Goal: Task Accomplishment & Management: Use online tool/utility

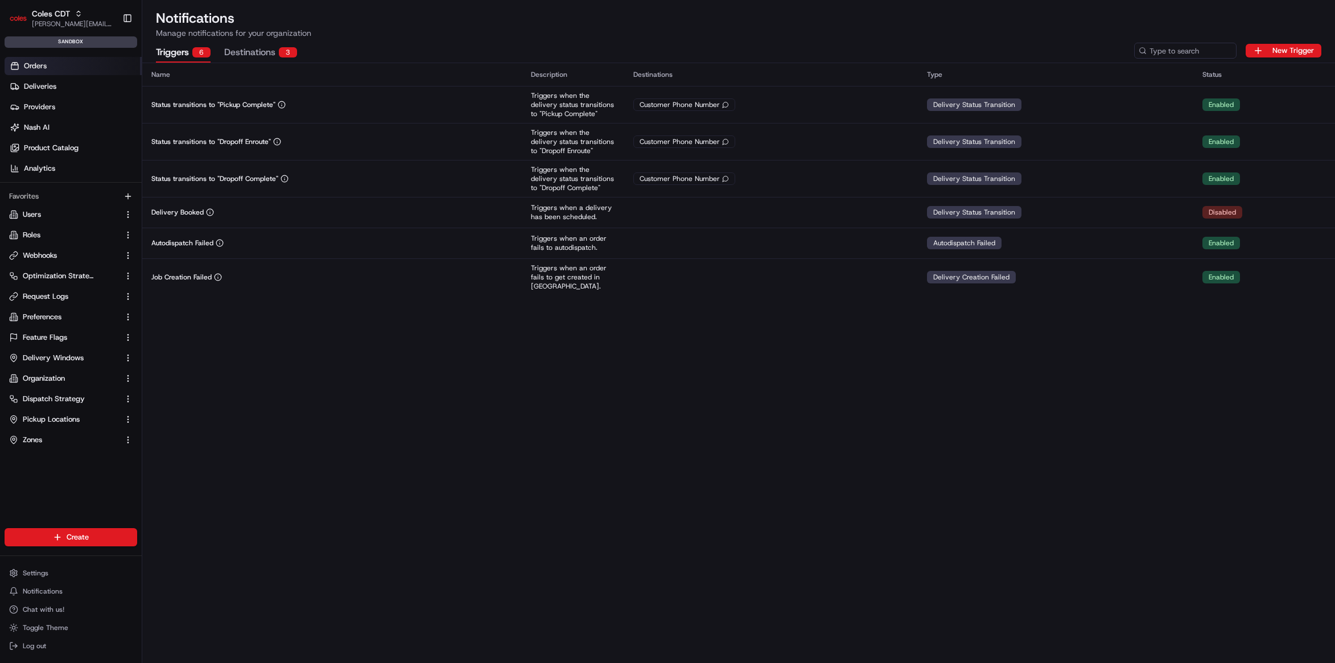
click at [94, 70] on link "Orders" at bounding box center [73, 66] width 137 height 18
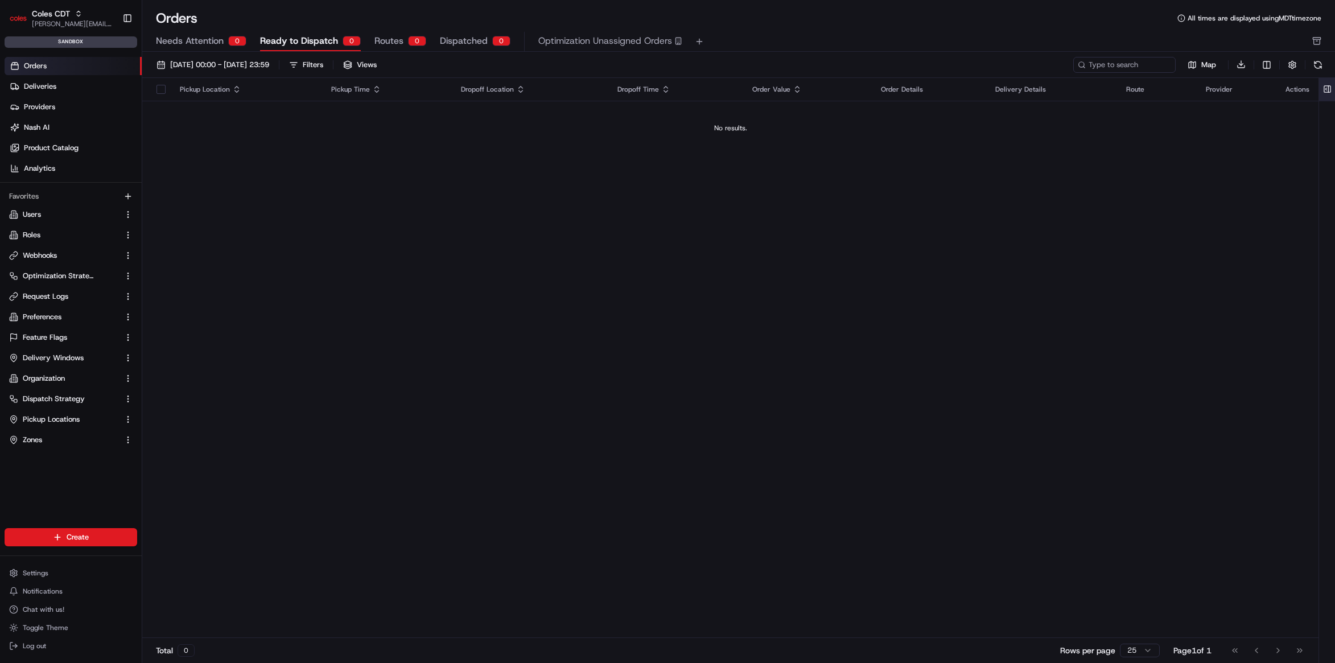
click at [1329, 88] on button at bounding box center [1327, 89] width 19 height 23
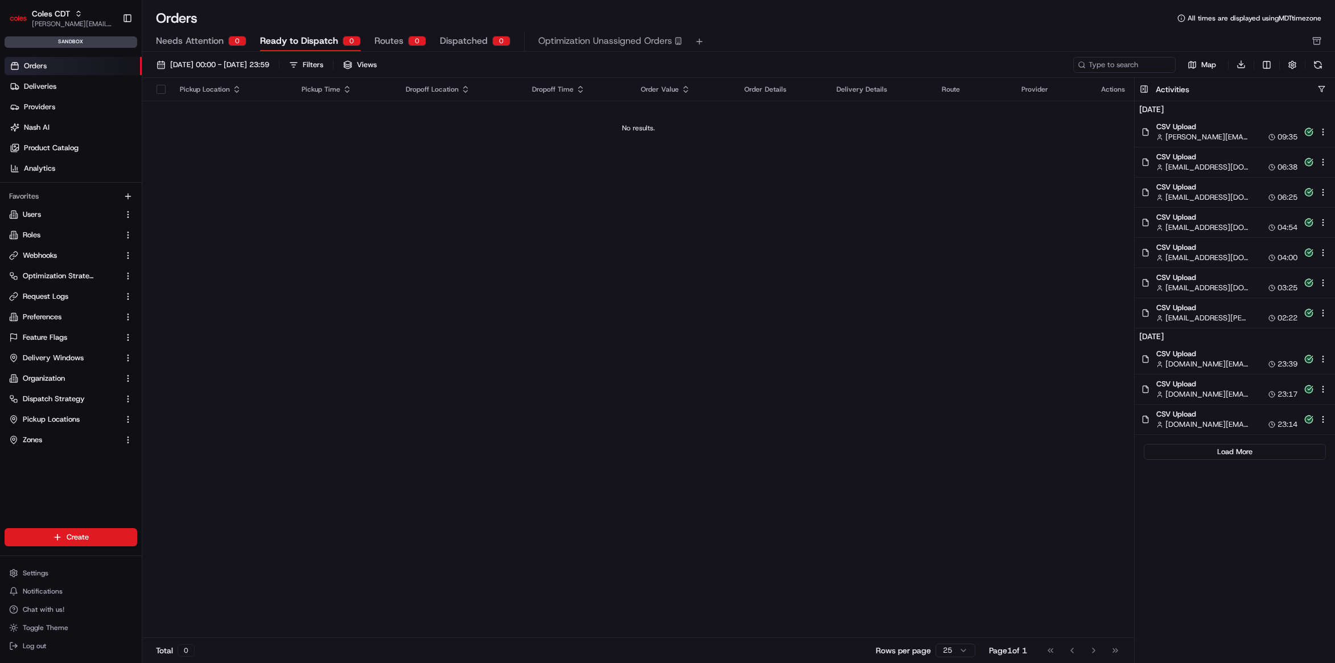
drag, startPoint x: 1246, startPoint y: 134, endPoint x: 1251, endPoint y: 143, distance: 10.2
click at [1247, 134] on div "[PERSON_NAME][EMAIL_ADDRESS][DOMAIN_NAME] 09:35" at bounding box center [1226, 137] width 141 height 10
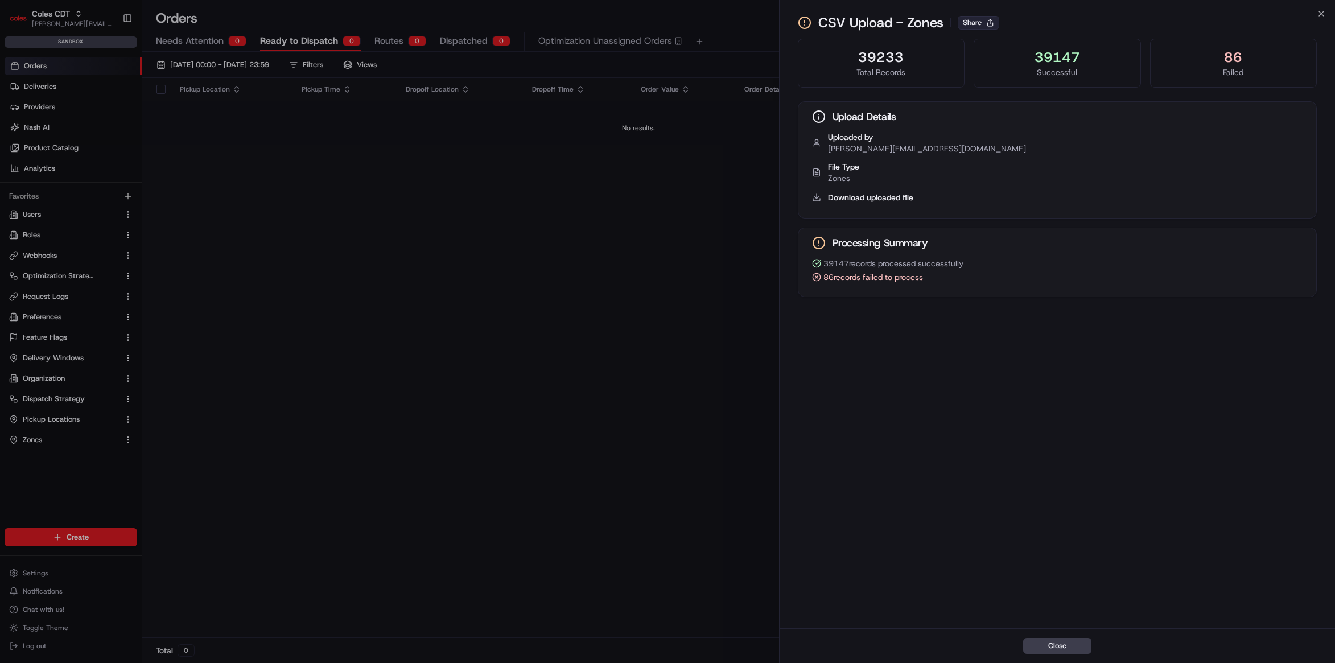
click at [980, 18] on button "Share" at bounding box center [979, 23] width 42 height 14
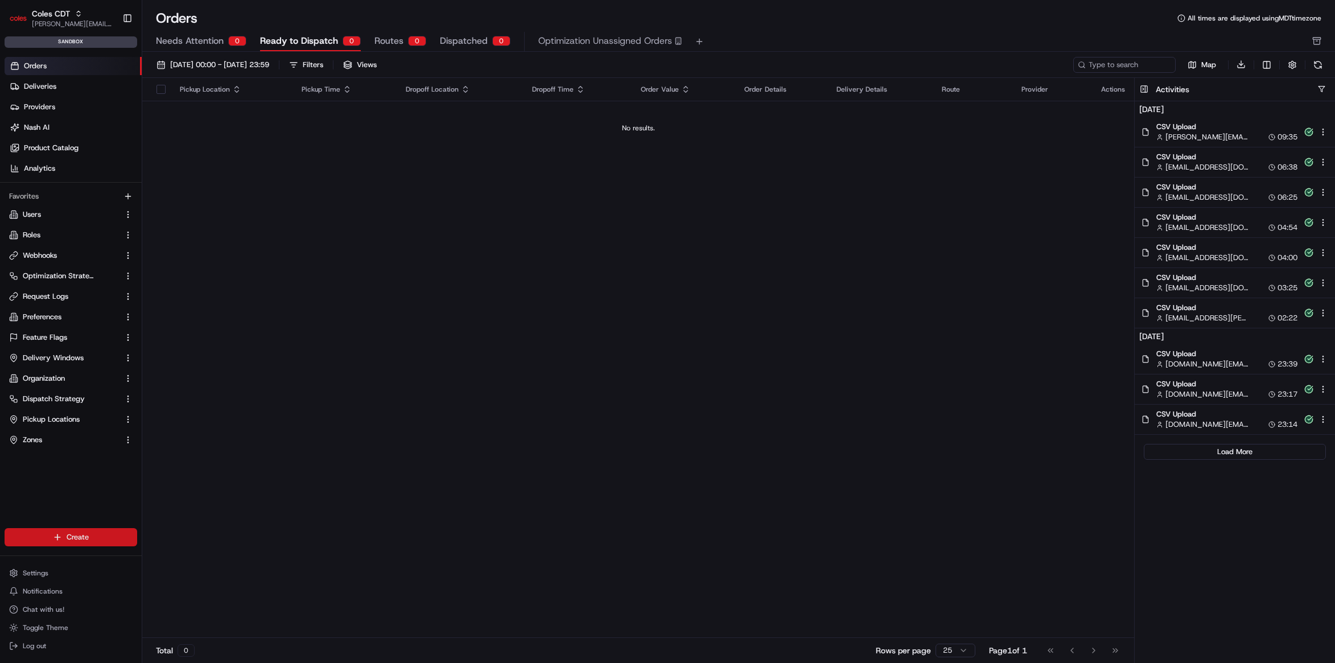
click at [81, 542] on html "Coles CDT [PERSON_NAME][EMAIL_ADDRESS][DOMAIN_NAME] Toggle Sidebar sandbox Orde…" at bounding box center [667, 331] width 1335 height 663
click at [194, 597] on link "CSV Upload" at bounding box center [205, 599] width 127 height 20
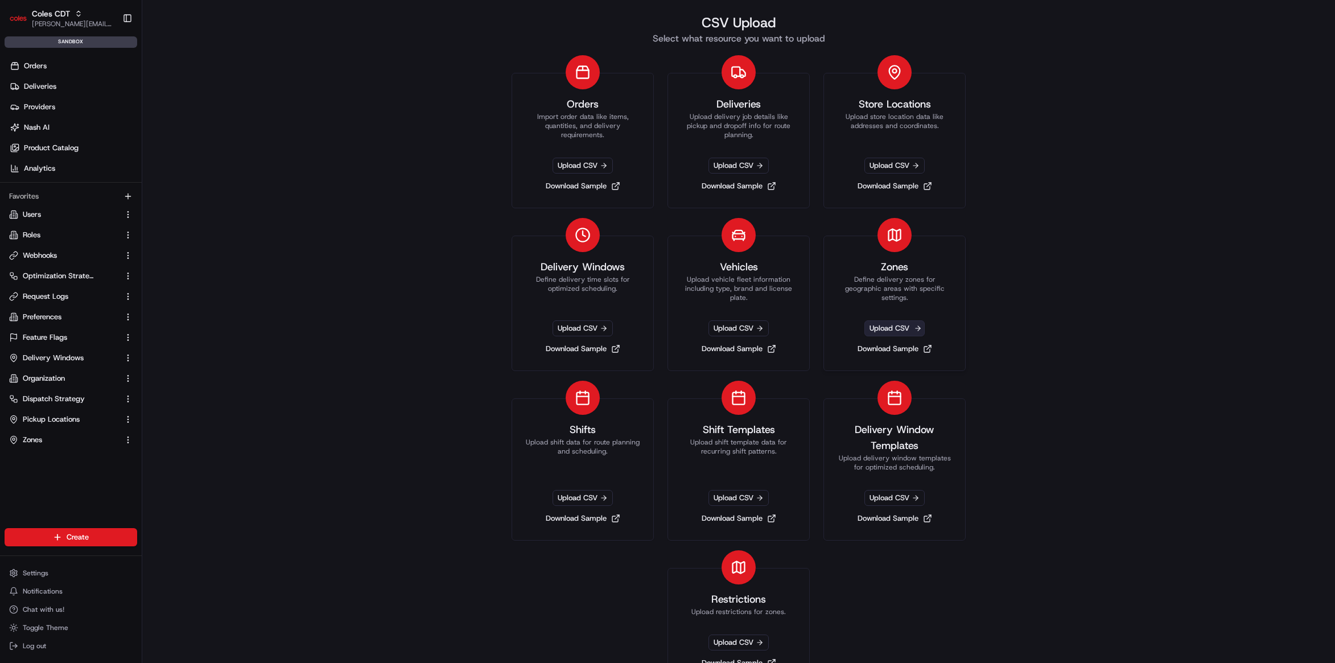
click at [888, 328] on span "Upload CSV" at bounding box center [894, 328] width 60 height 16
